Goal: Check status: Check status

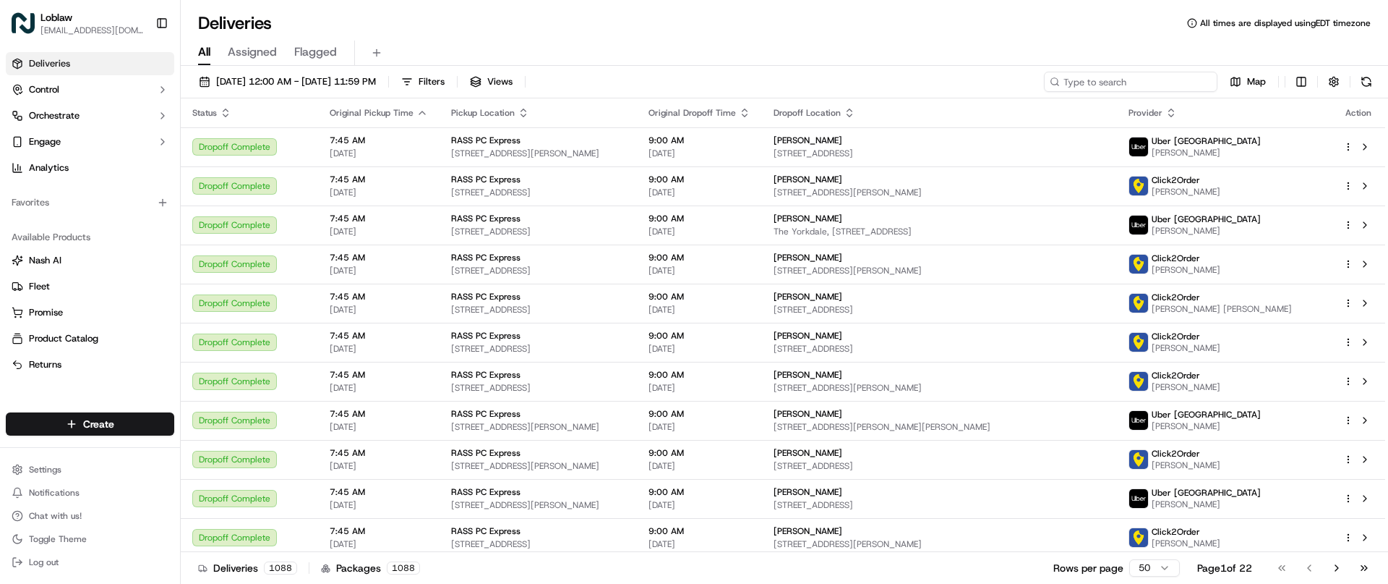
click at [1124, 77] on input at bounding box center [1131, 82] width 174 height 20
paste input "531900013831033"
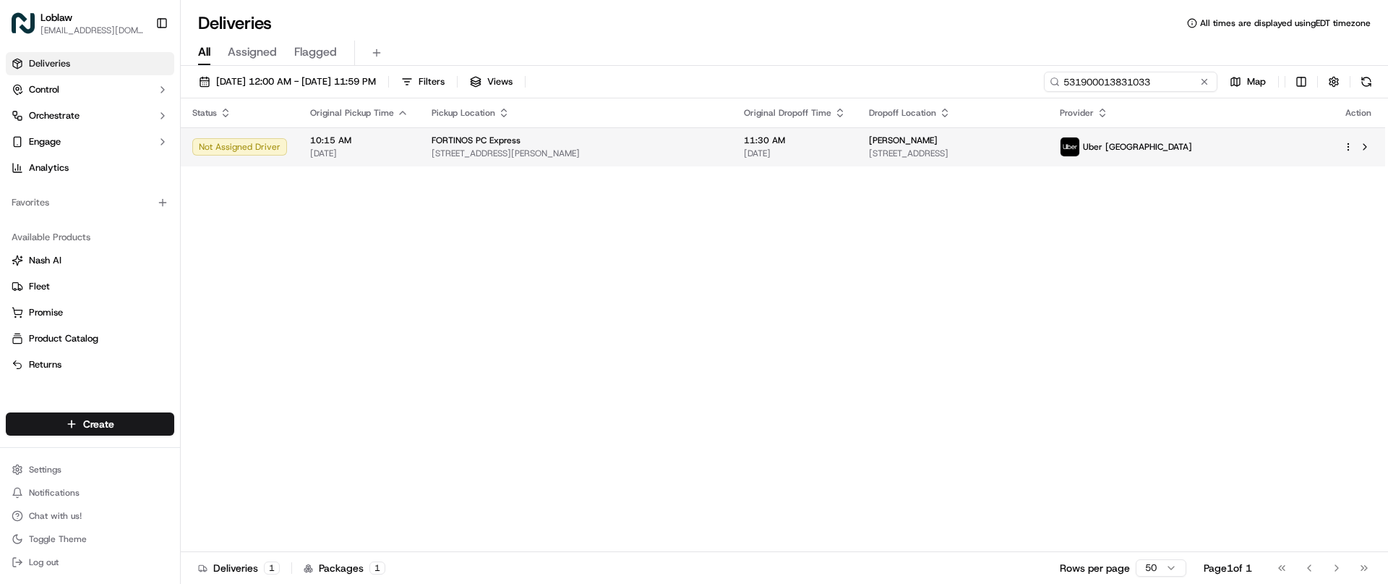
type input "531900013831033"
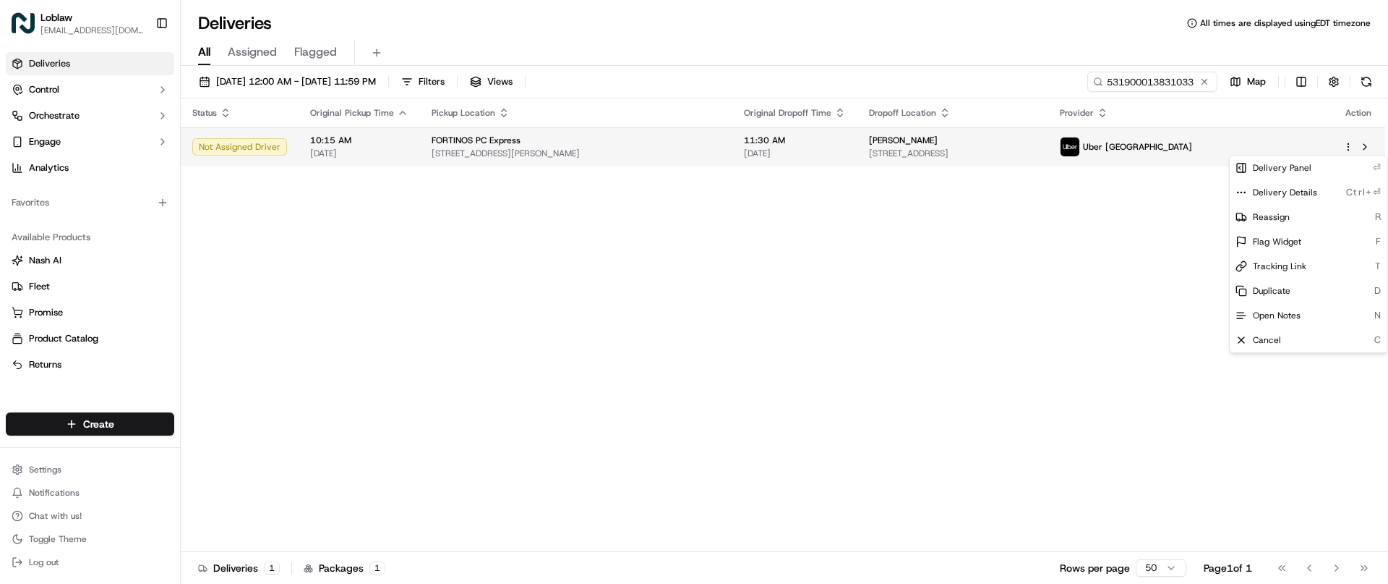
click at [1345, 146] on html "Loblaw [EMAIL_ADDRESS][DOMAIN_NAME] Toggle Sidebar Deliveries Control Orchestra…" at bounding box center [694, 292] width 1388 height 584
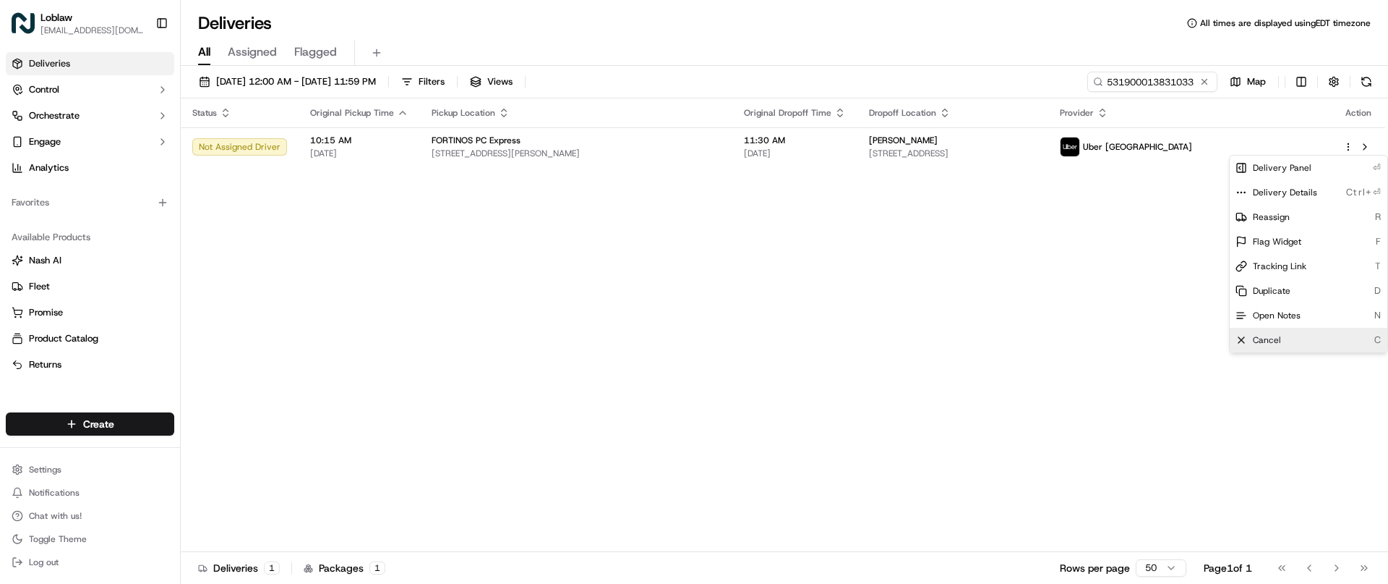
click at [1280, 338] on span "Cancel" at bounding box center [1267, 340] width 28 height 12
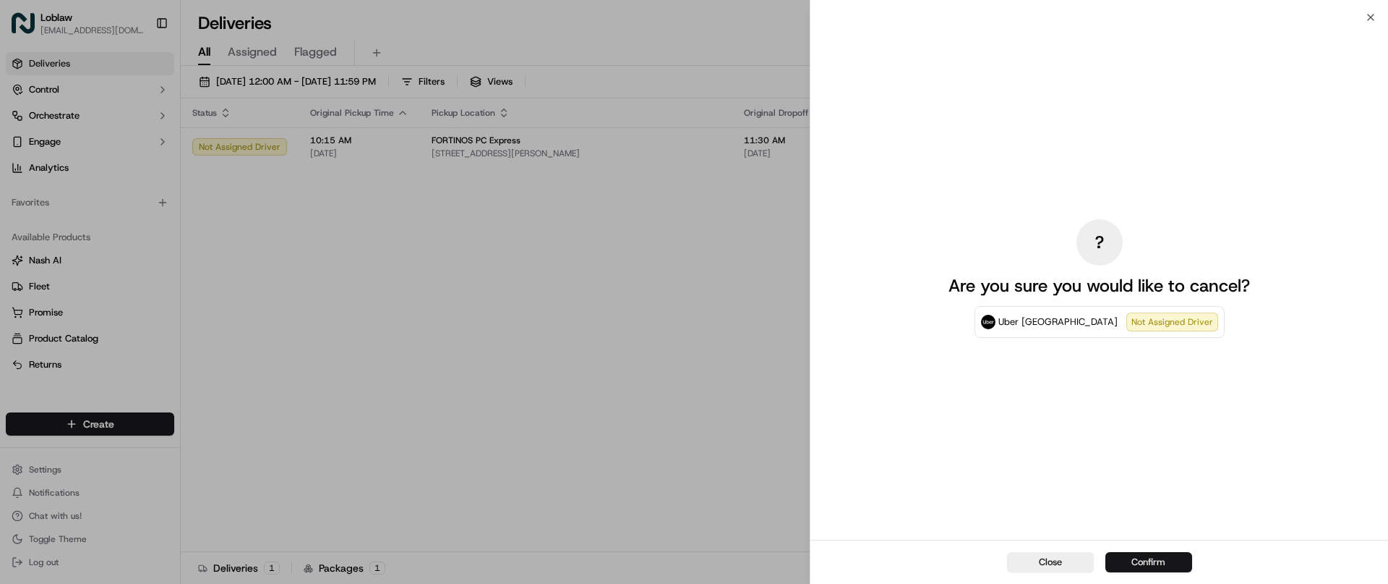
click at [1127, 564] on button "Confirm" at bounding box center [1149, 562] width 87 height 20
